Goal: Find specific page/section: Find specific page/section

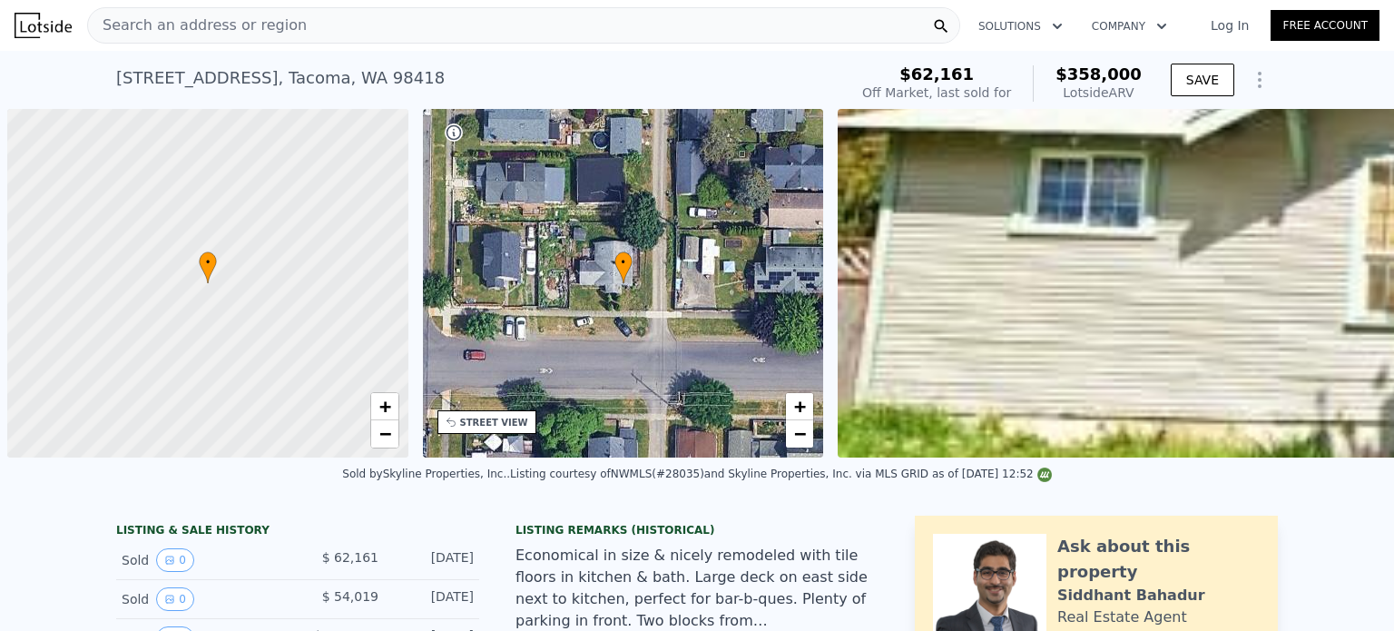
scroll to position [0, 7]
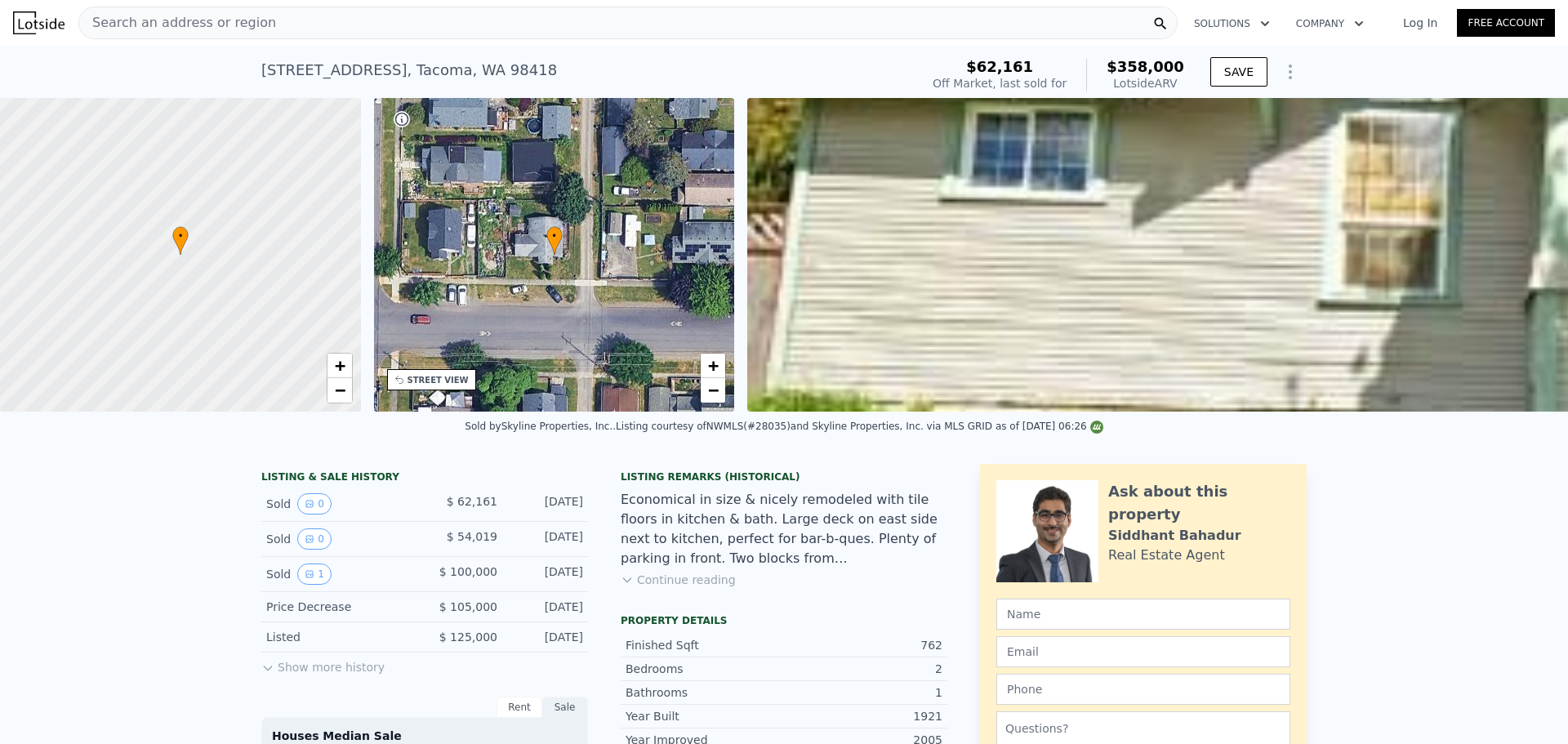
click at [375, 13] on div "Search an address or region" at bounding box center [628, 22] width 1099 height 32
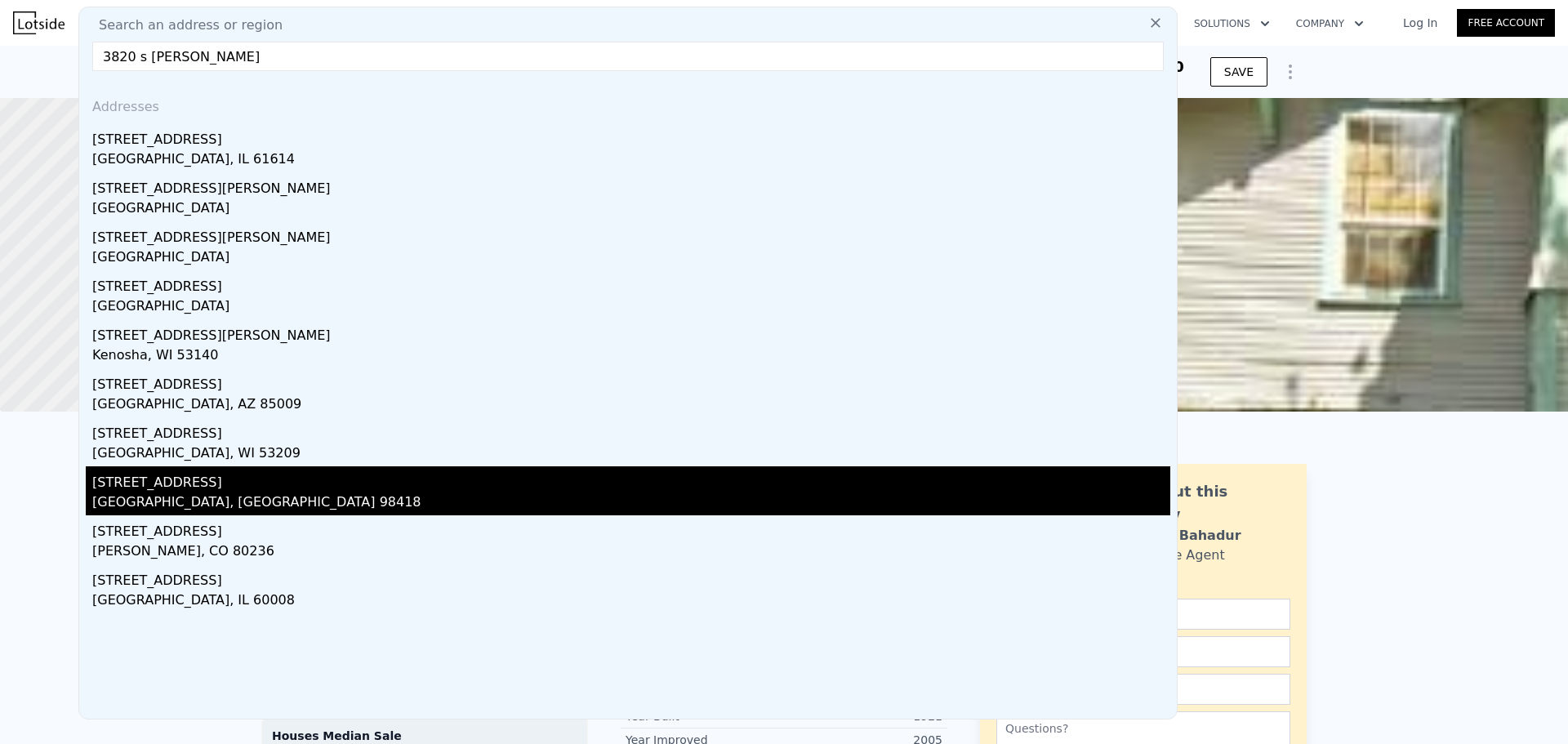
type input "3820 s sherida"
click at [129, 492] on div "Tacoma, WA 98418" at bounding box center [632, 503] width 1078 height 22
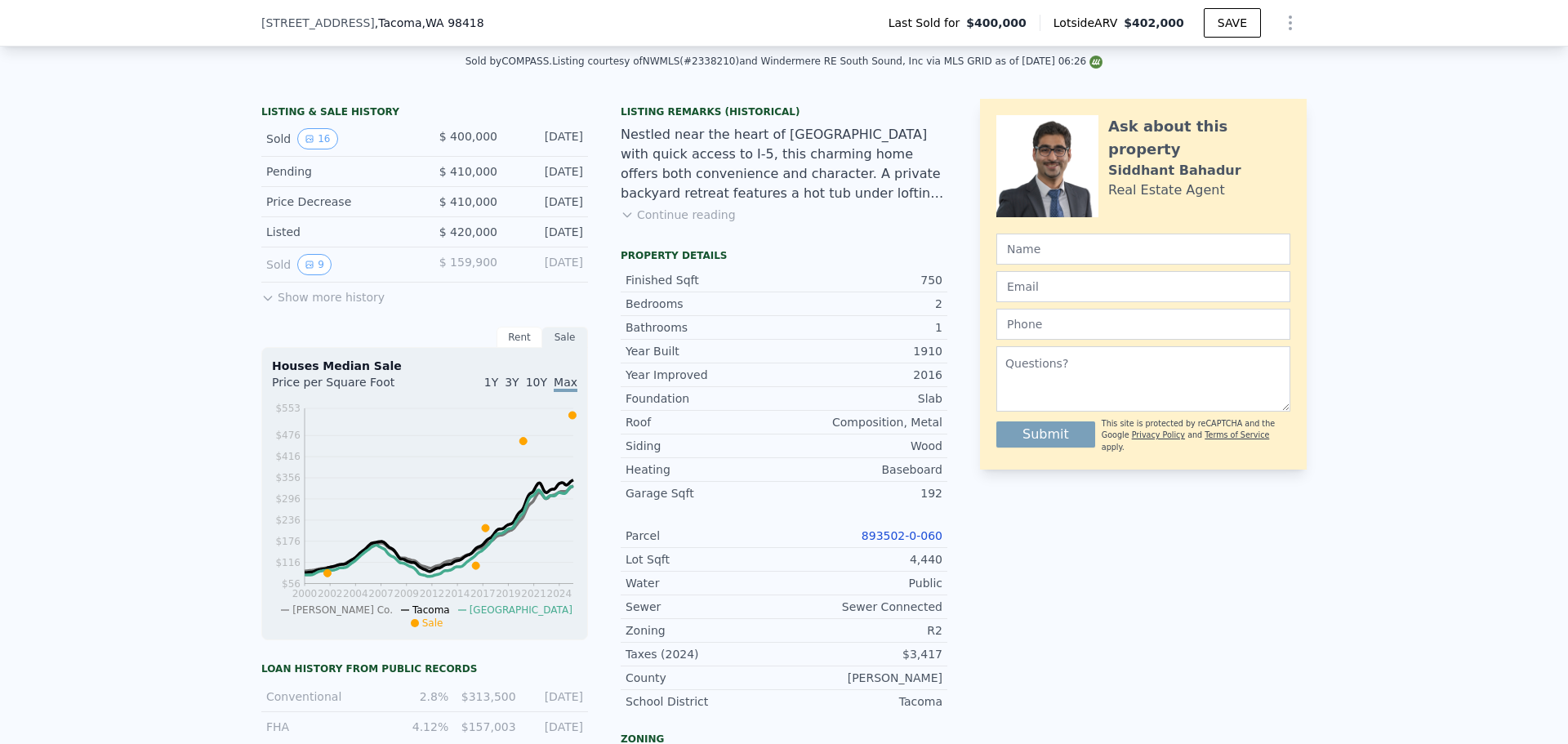
scroll to position [442, 0]
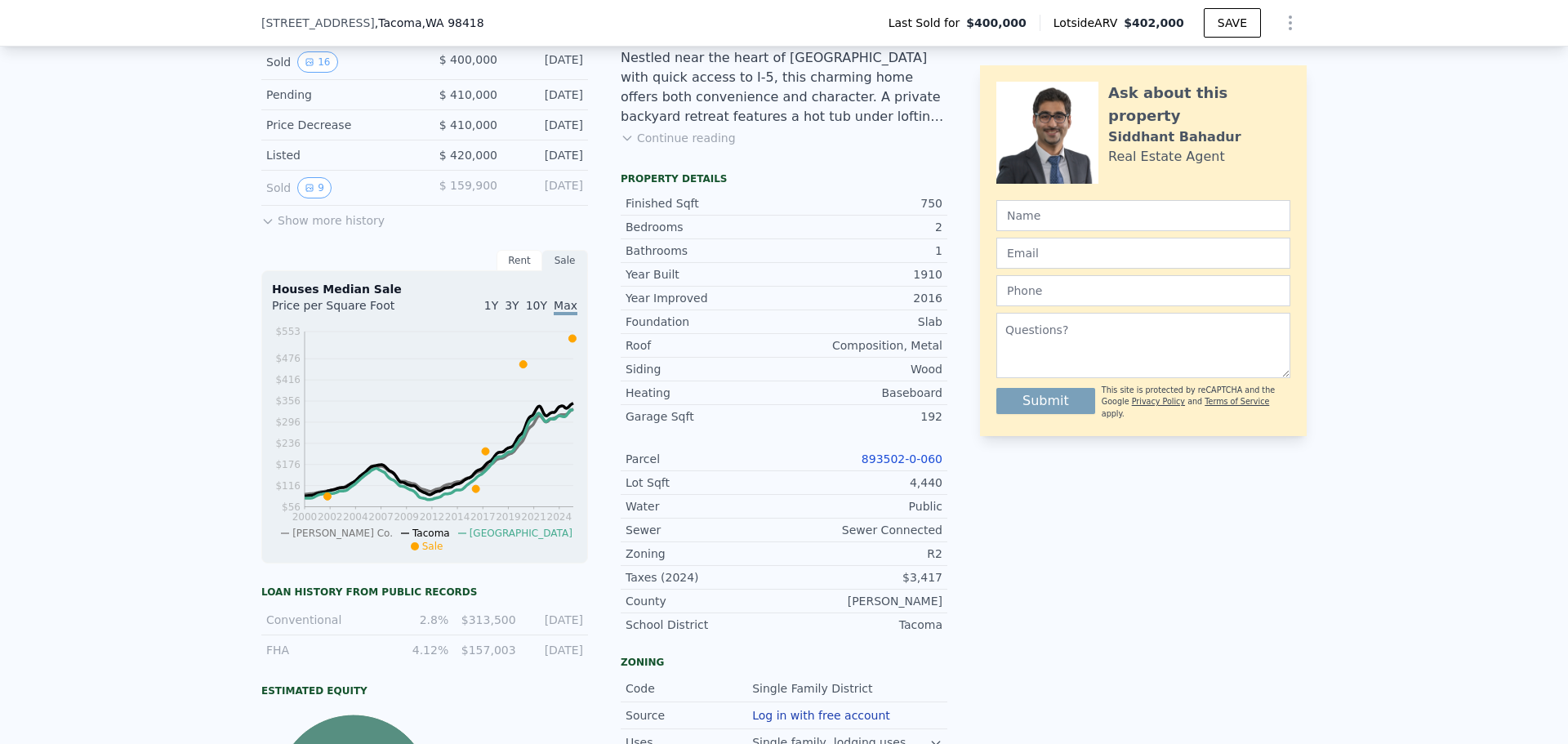
click at [900, 465] on link "893502-0-060" at bounding box center [902, 459] width 81 height 13
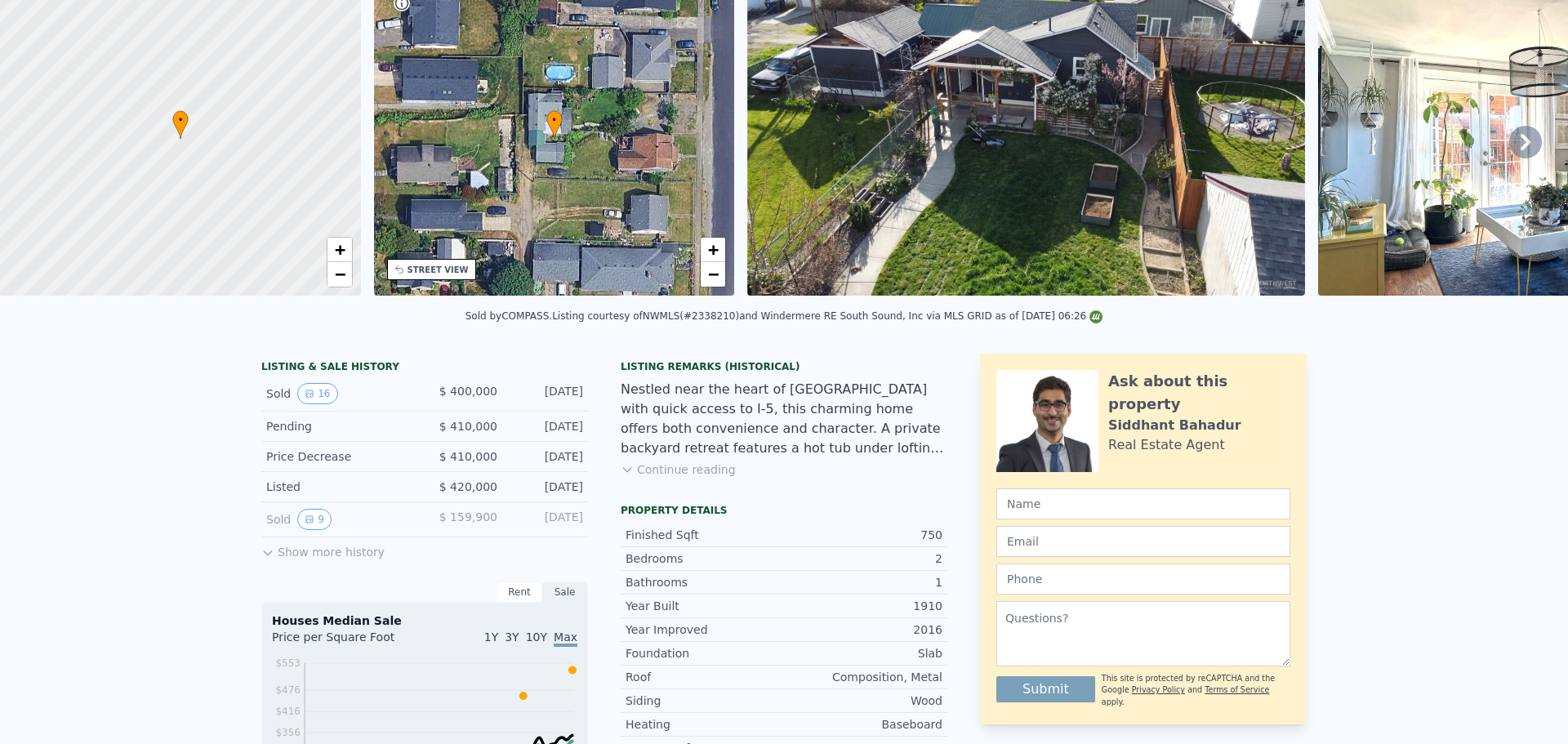
scroll to position [5, 0]
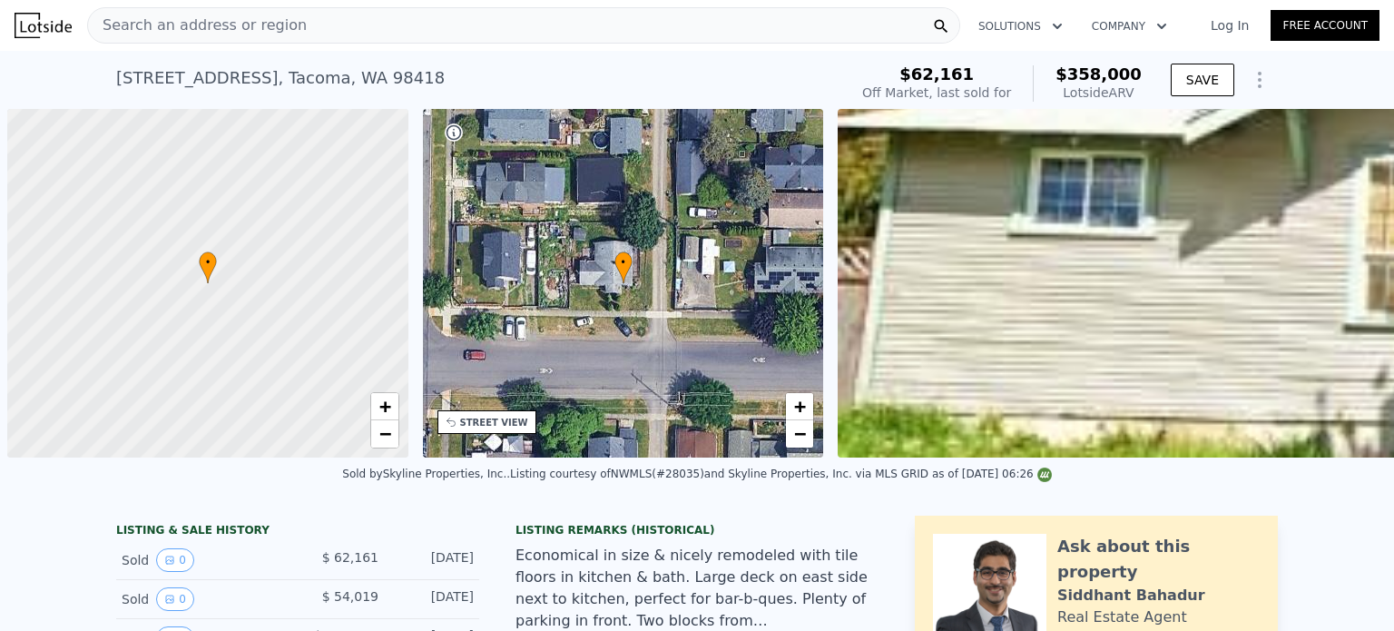
scroll to position [0, 7]
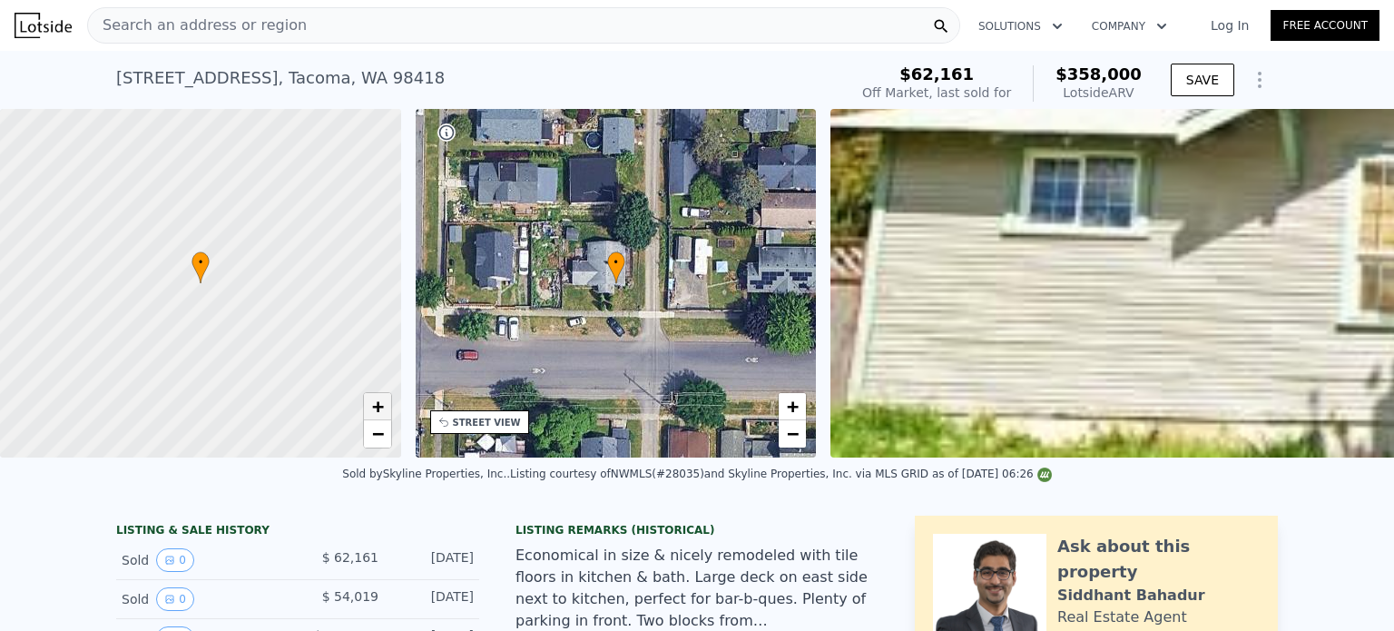
click at [373, 409] on span "+" at bounding box center [377, 406] width 12 height 23
